Goal: Information Seeking & Learning: Find contact information

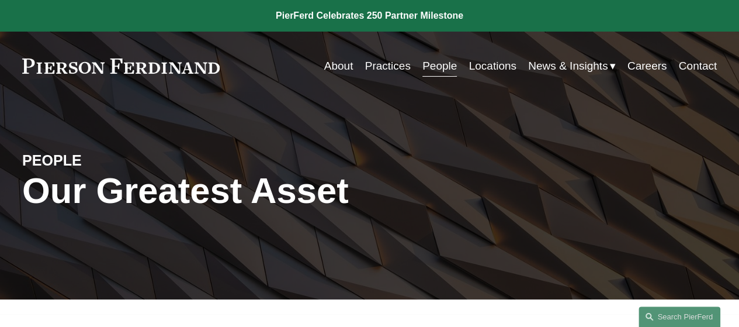
click at [378, 68] on link "Practices" at bounding box center [388, 66] width 46 height 22
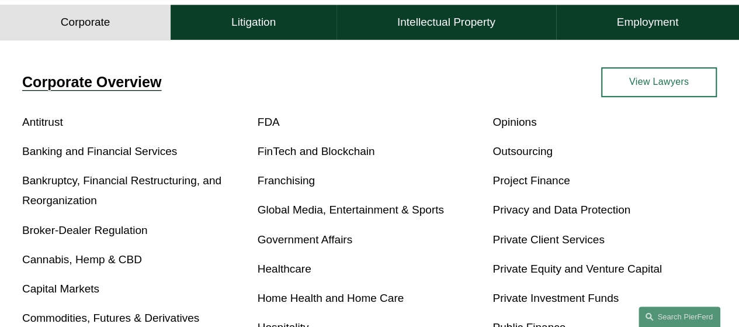
scroll to position [292, 0]
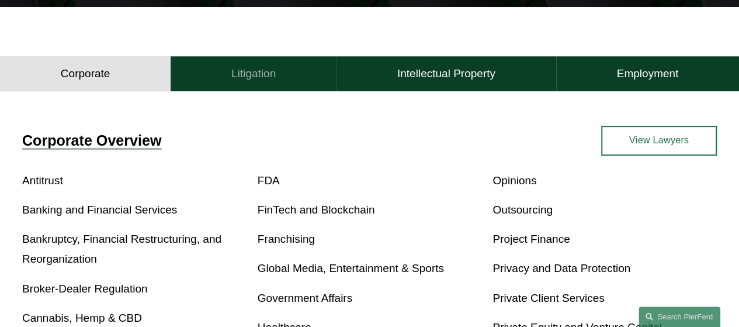
click at [262, 79] on h4 "Litigation" at bounding box center [253, 74] width 44 height 14
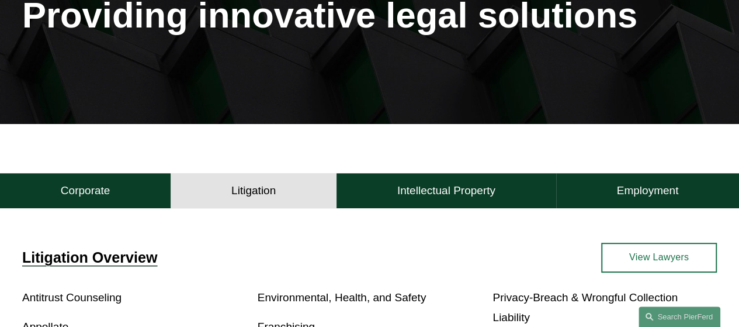
scroll to position [0, 0]
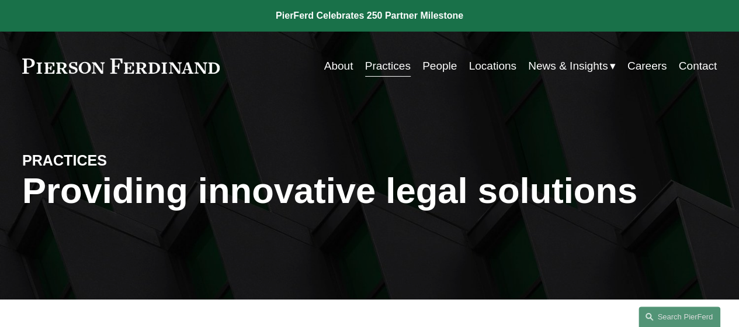
click at [437, 65] on link "People" at bounding box center [440, 66] width 34 height 22
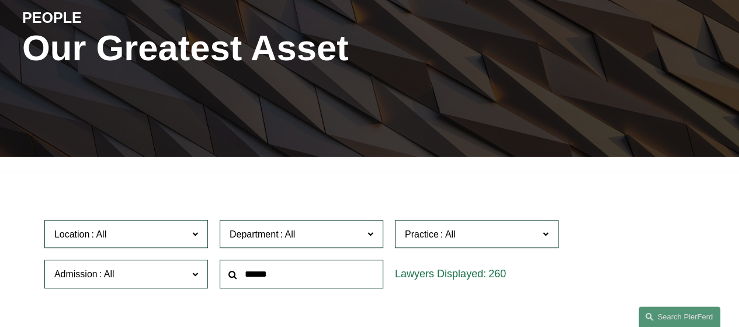
scroll to position [234, 0]
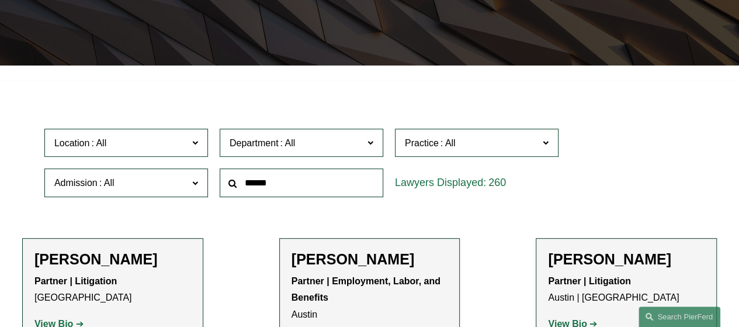
click at [261, 184] on input "text" at bounding box center [302, 182] width 164 height 29
type input "*****"
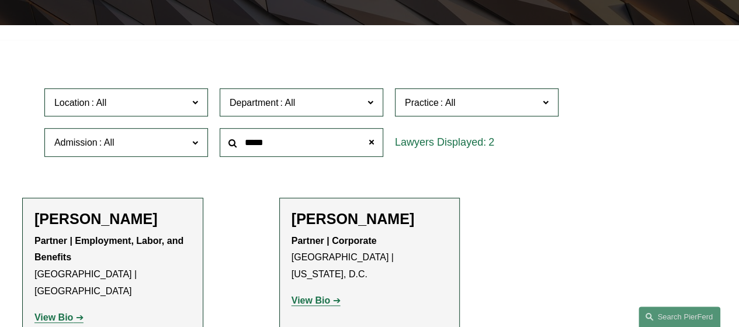
scroll to position [292, 0]
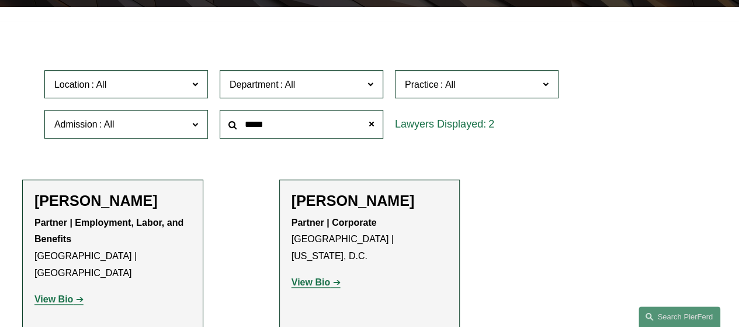
click at [66, 294] on strong "View Bio" at bounding box center [53, 299] width 39 height 10
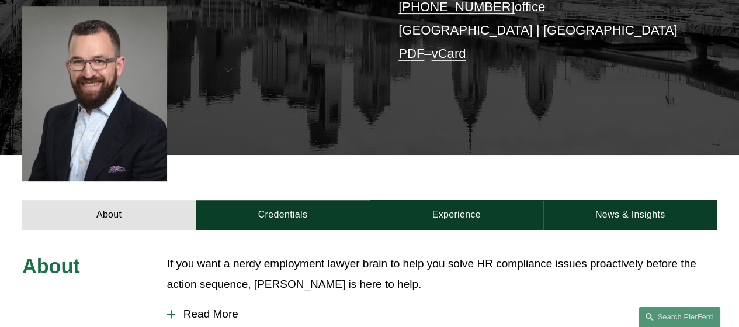
scroll to position [351, 0]
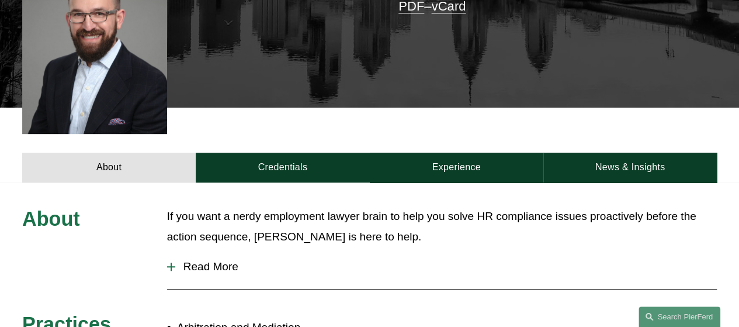
click at [169, 262] on div at bounding box center [171, 266] width 8 height 8
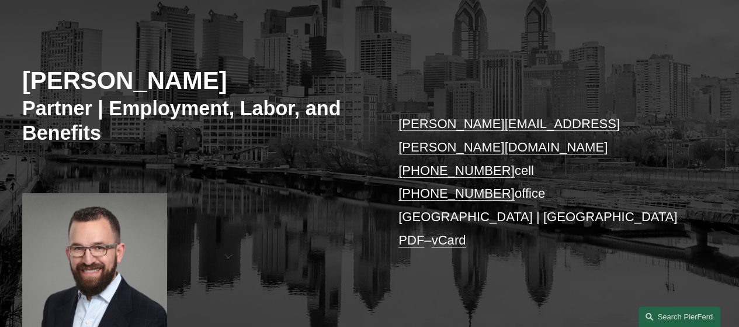
scroll to position [0, 0]
